Goal: Use online tool/utility: Utilize a website feature to perform a specific function

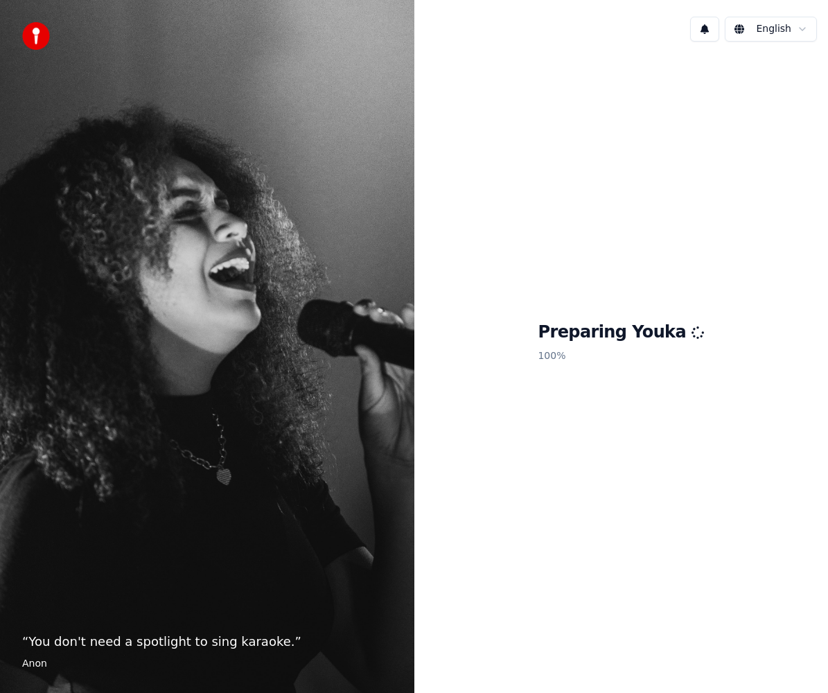
click at [828, 103] on html "“ You don't need a spotlight to sing karaoke. ” Anon English Preparing Youka 10…" at bounding box center [414, 346] width 828 height 693
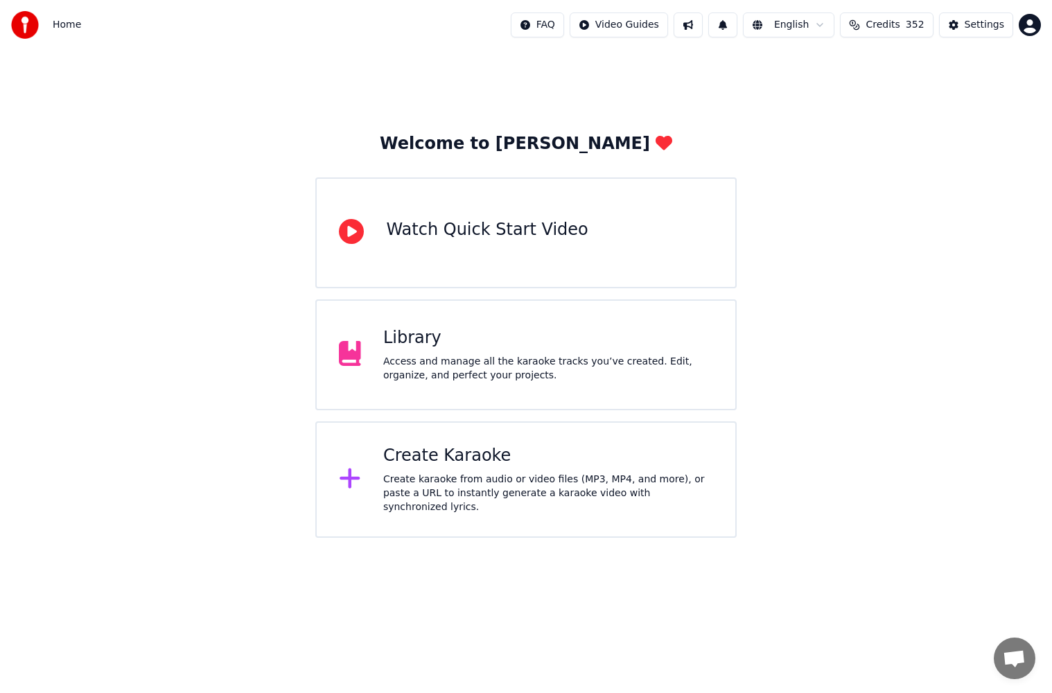
click at [561, 375] on div "Access and manage all the karaoke tracks you’ve created. Edit, organize, and pe…" at bounding box center [548, 369] width 330 height 28
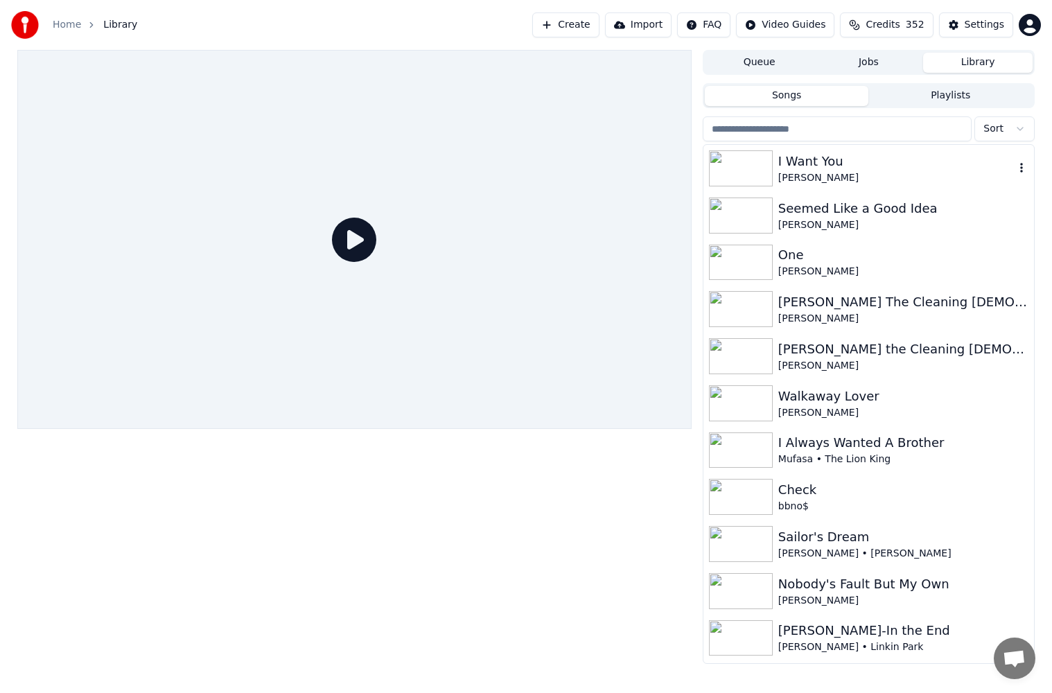
click at [845, 173] on div "[PERSON_NAME]" at bounding box center [896, 178] width 236 height 14
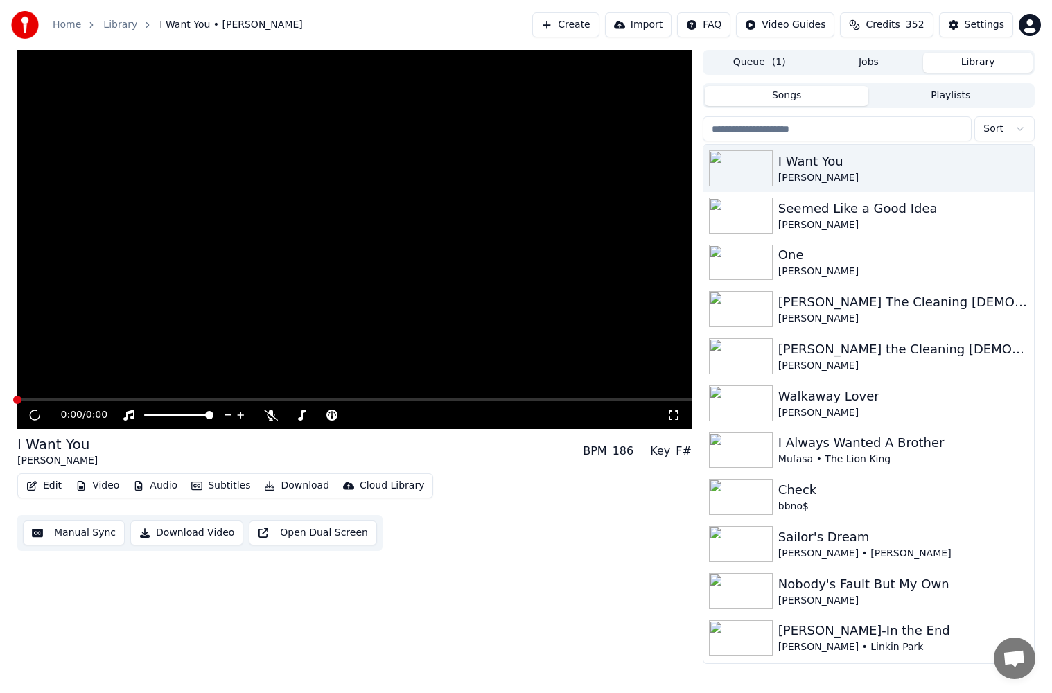
click at [71, 532] on button "Manual Sync" at bounding box center [74, 532] width 102 height 25
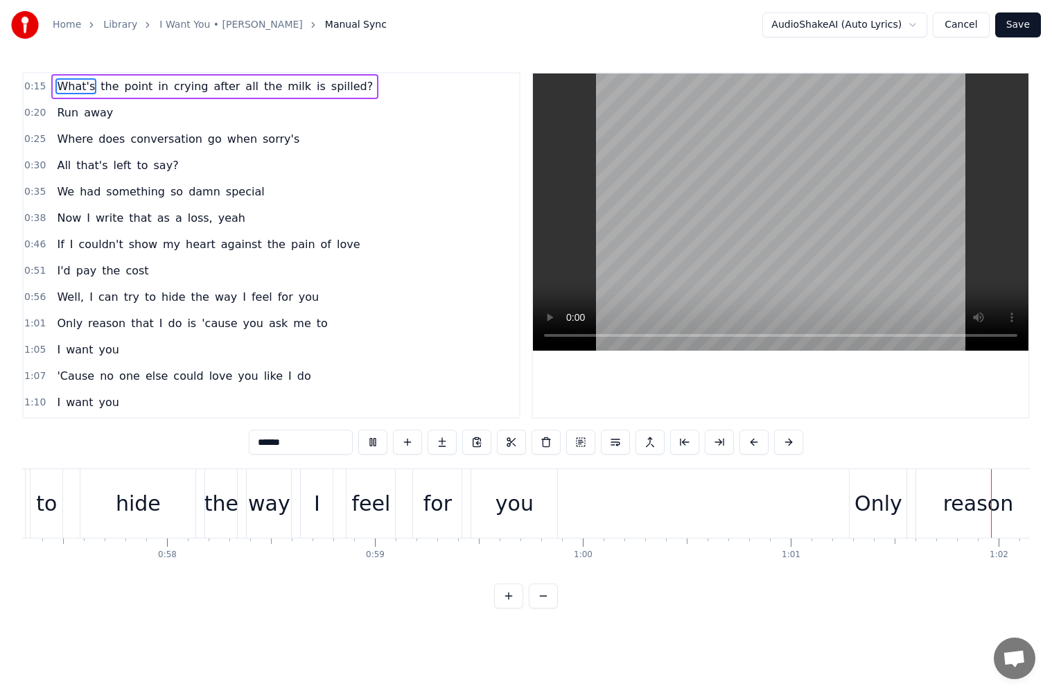
scroll to position [0, 12797]
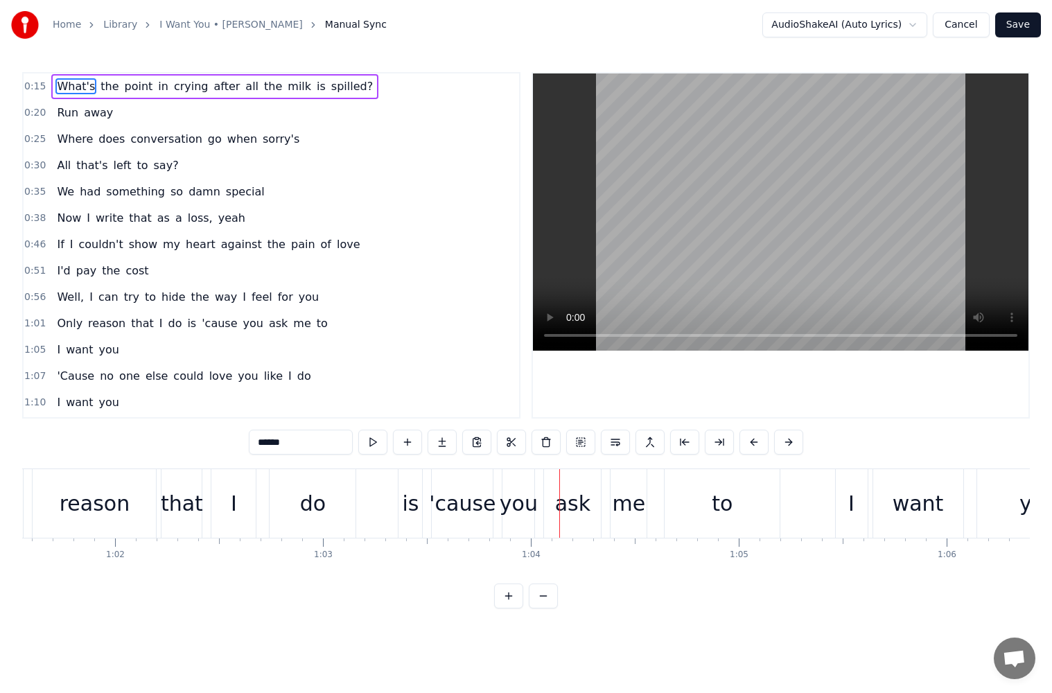
click at [957, 27] on button "Cancel" at bounding box center [961, 24] width 56 height 25
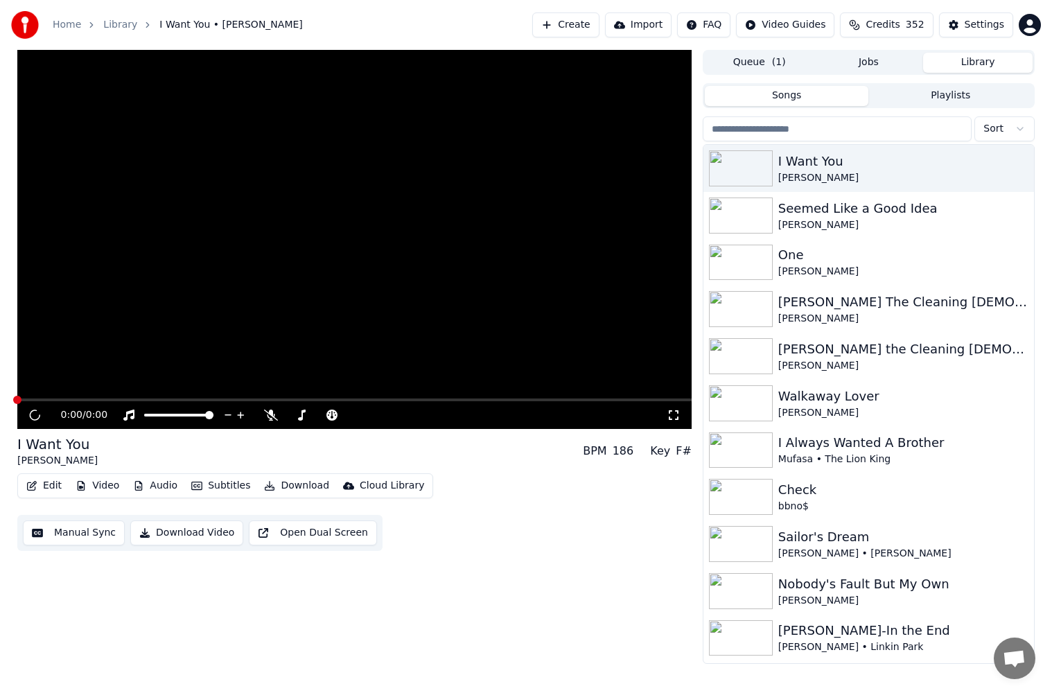
click at [87, 485] on button "Video" at bounding box center [97, 485] width 55 height 19
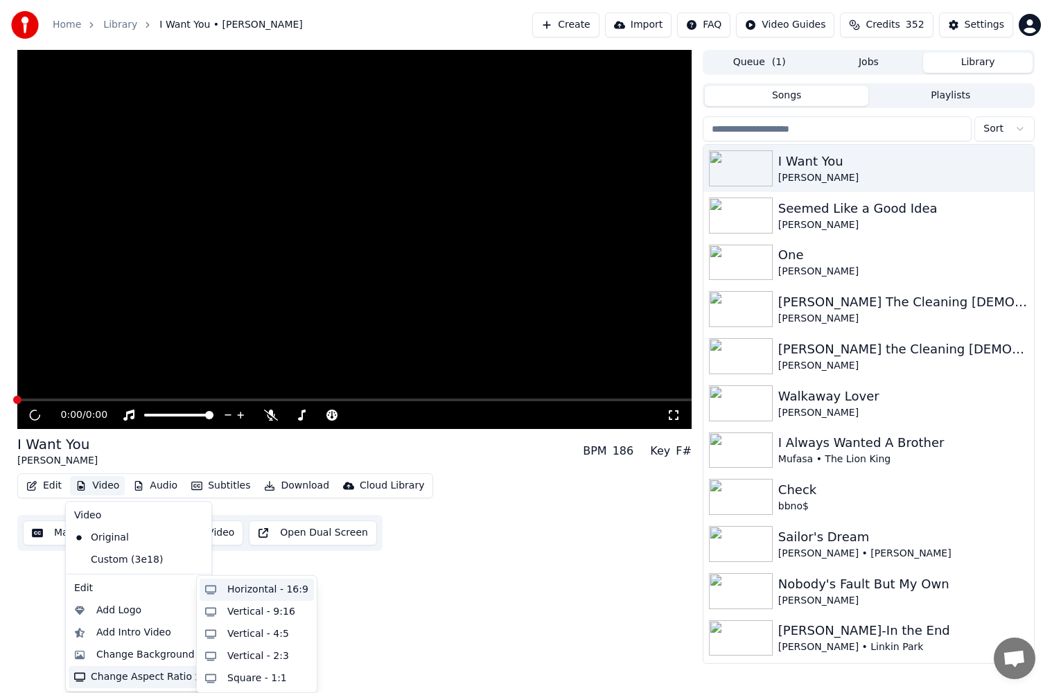
click at [255, 583] on div "Horizontal - 16:9" at bounding box center [267, 590] width 81 height 14
